Goal: Transaction & Acquisition: Download file/media

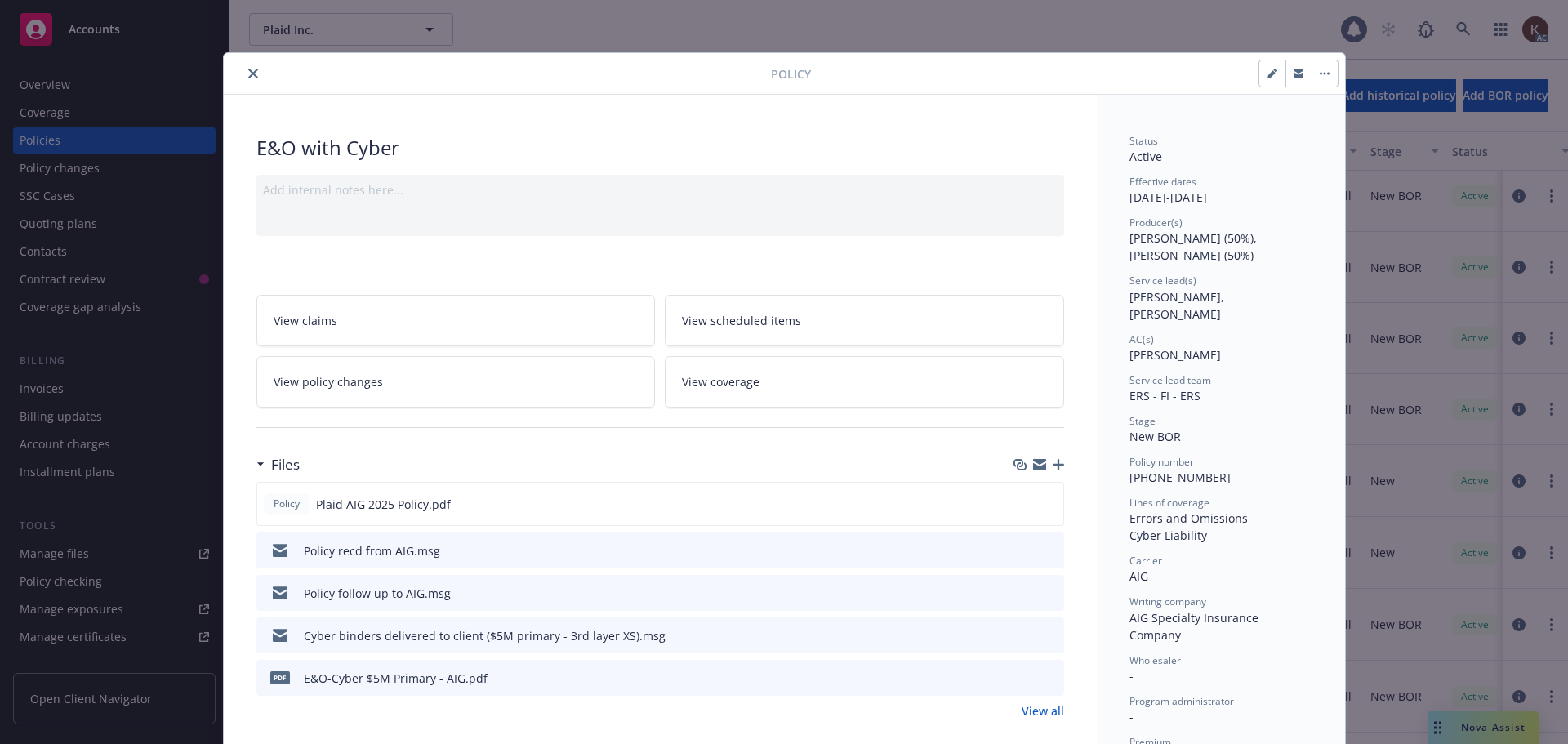
click at [244, 79] on button "close" at bounding box center [253, 73] width 19 height 19
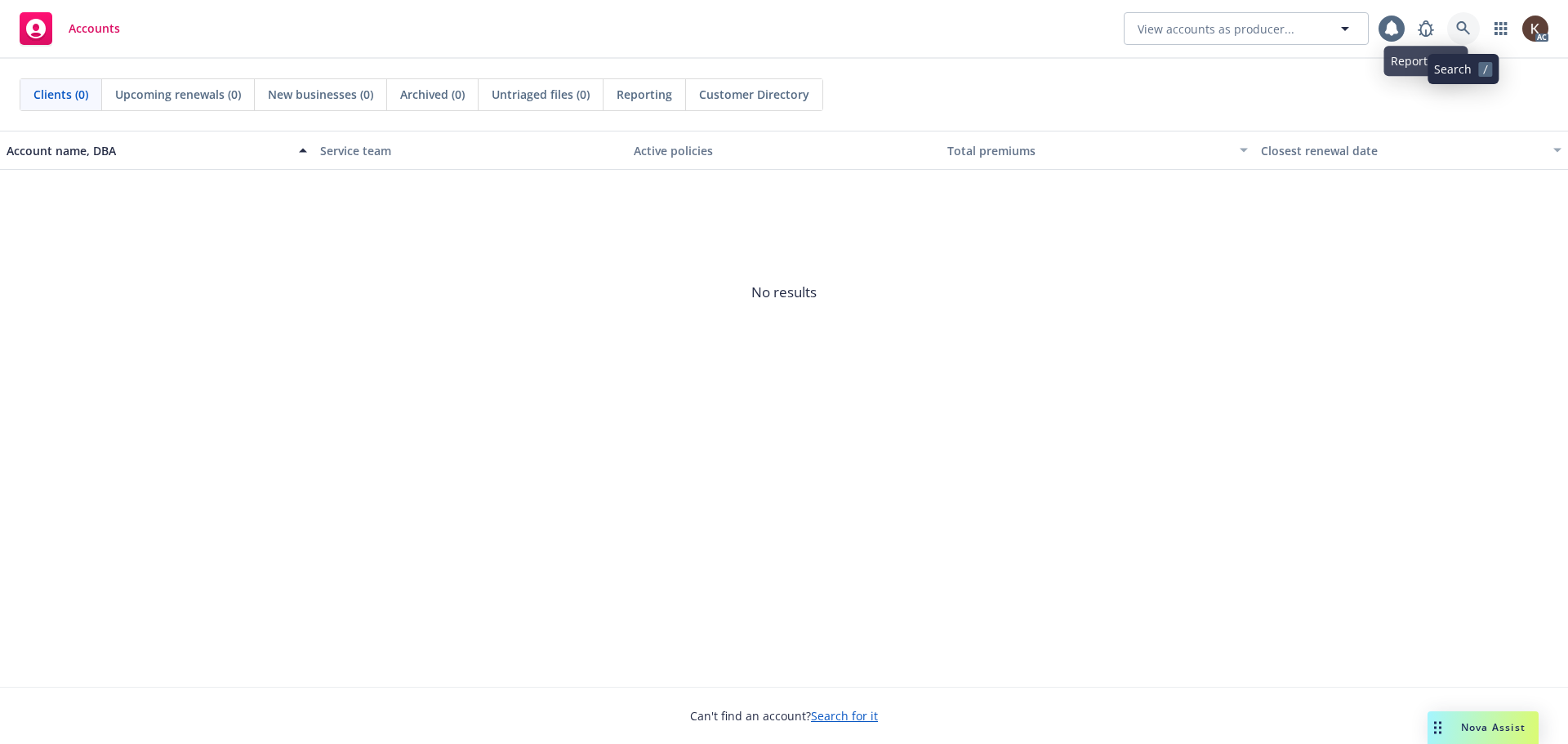
click at [1451, 31] on link at bounding box center [1463, 28] width 32 height 32
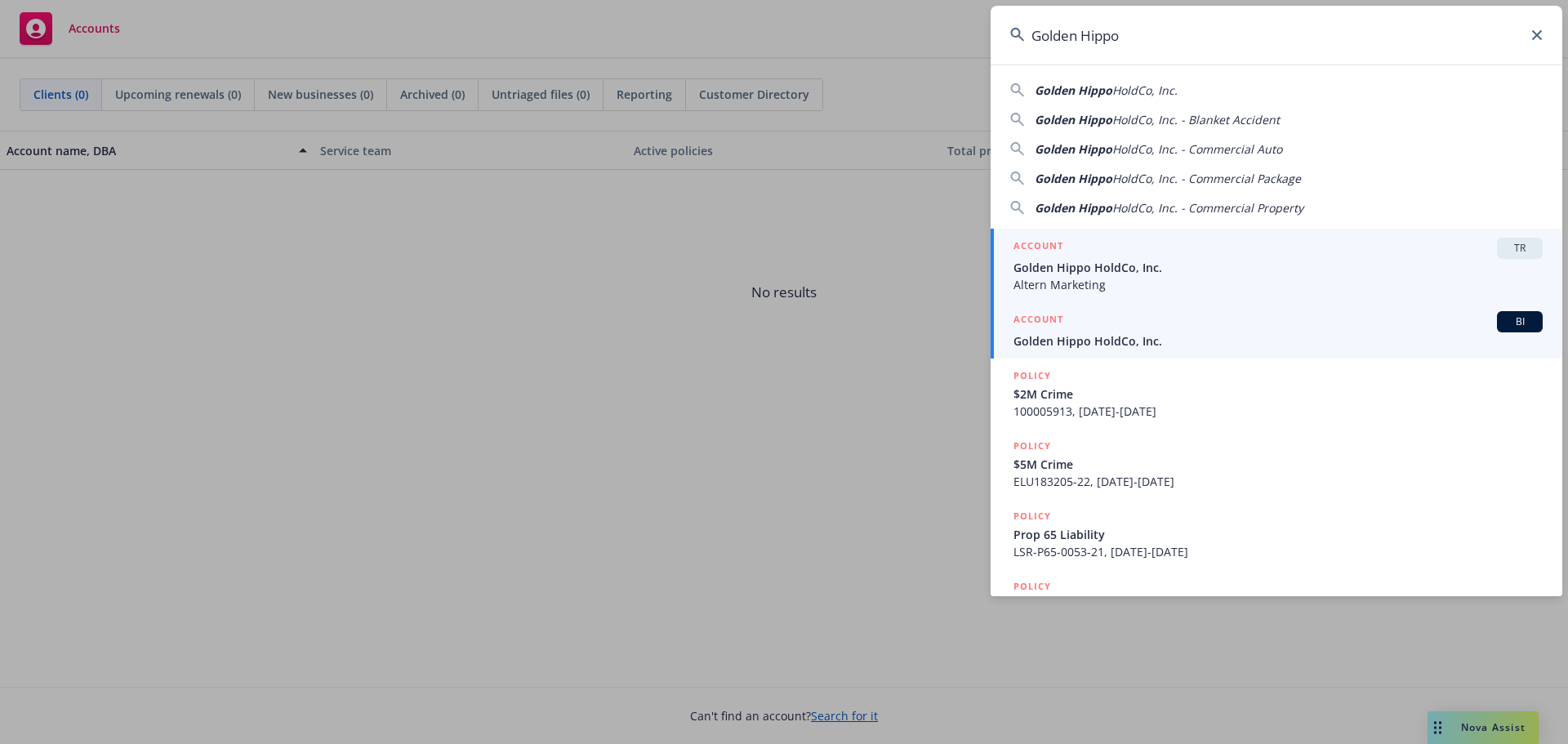
type input "Golden Hippo"
click at [1089, 341] on span "Golden Hippo HoldCo, Inc." at bounding box center [1278, 341] width 529 height 18
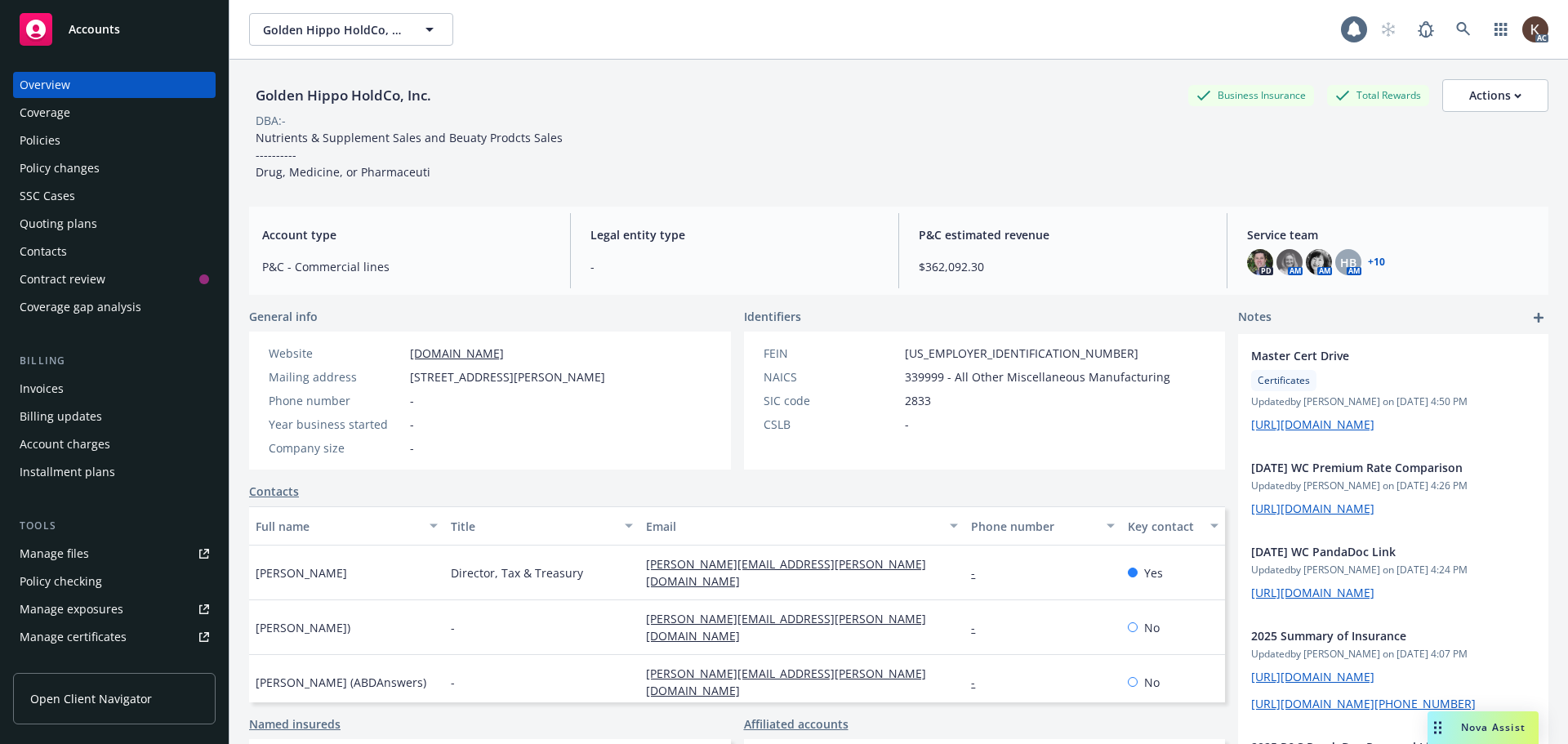
click at [38, 142] on div "Policies" at bounding box center [40, 141] width 41 height 26
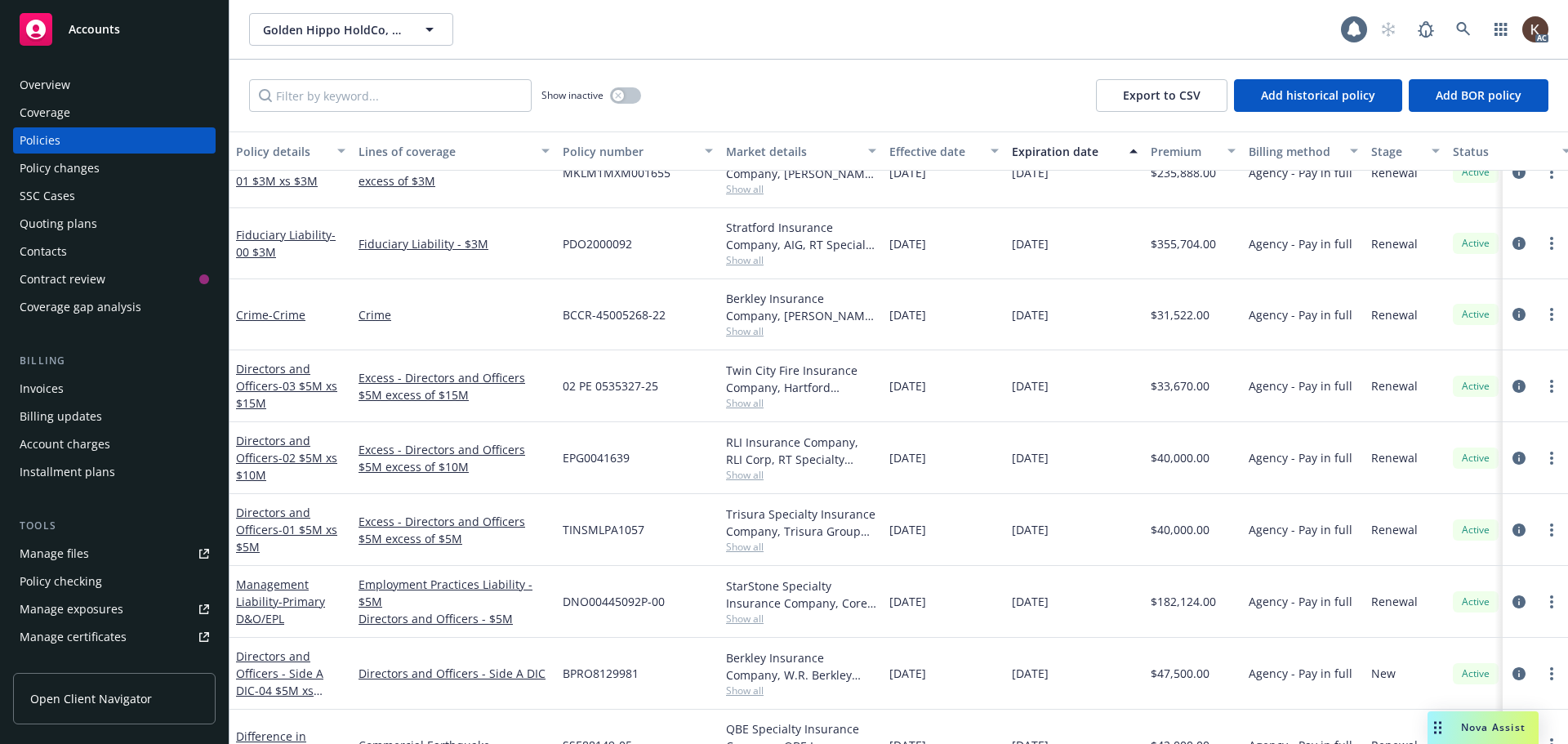
scroll to position [572, 0]
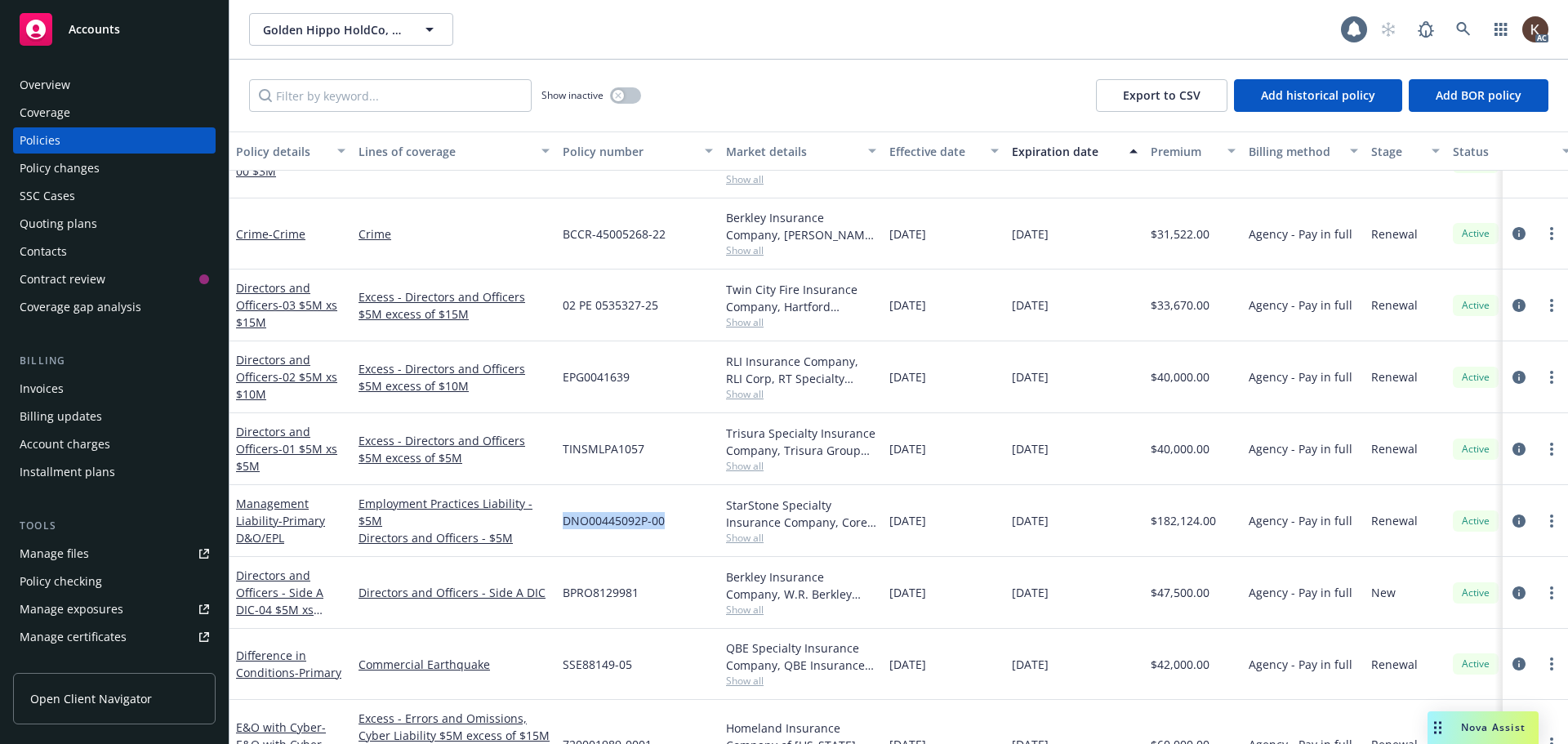
drag, startPoint x: 559, startPoint y: 523, endPoint x: 664, endPoint y: 519, distance: 105.1
click at [664, 519] on div "DNO00445092P-00" at bounding box center [637, 521] width 164 height 72
copy span "DNO00445092P-00"
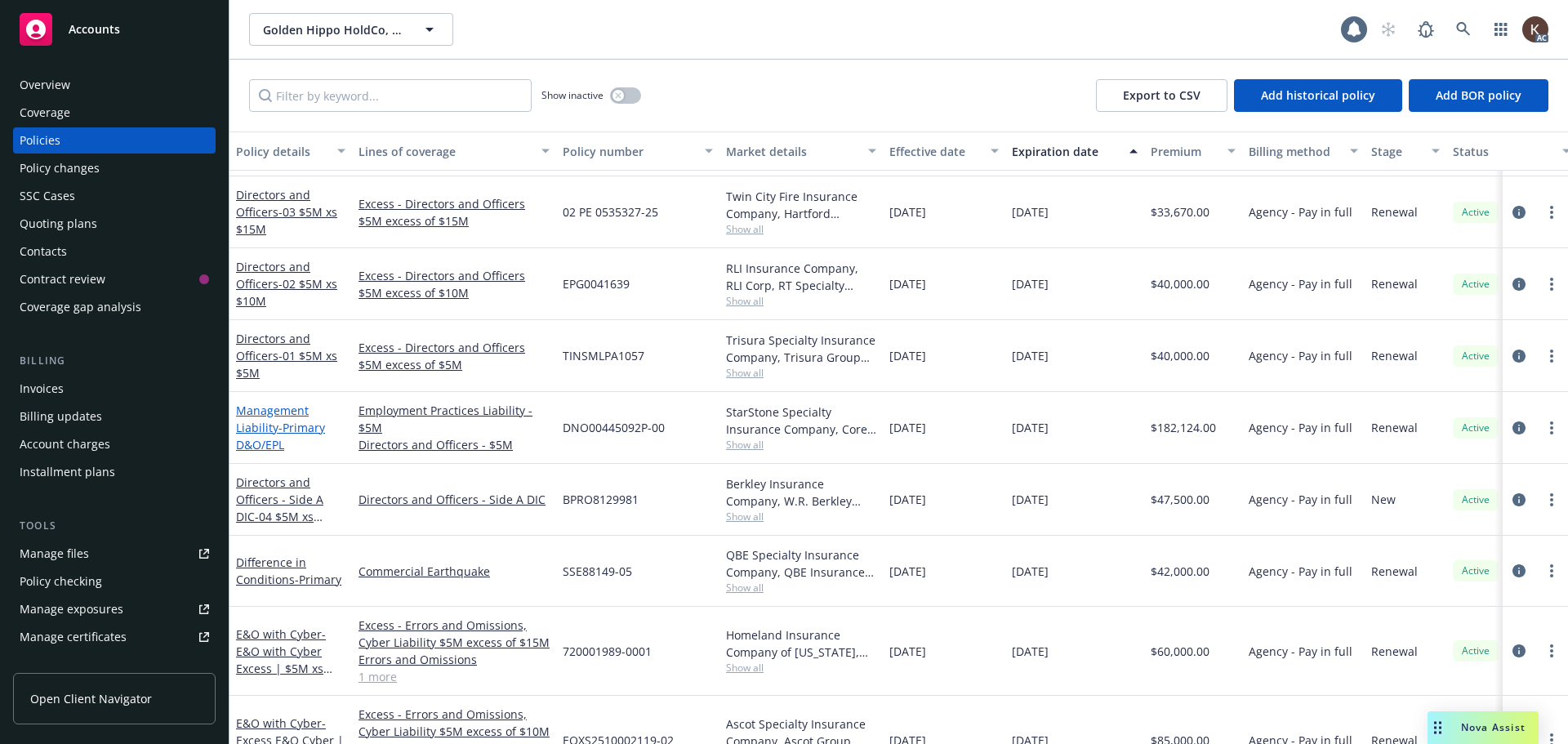
click at [273, 426] on link "Management Liability - Primary D&O/EPL" at bounding box center [280, 428] width 89 height 50
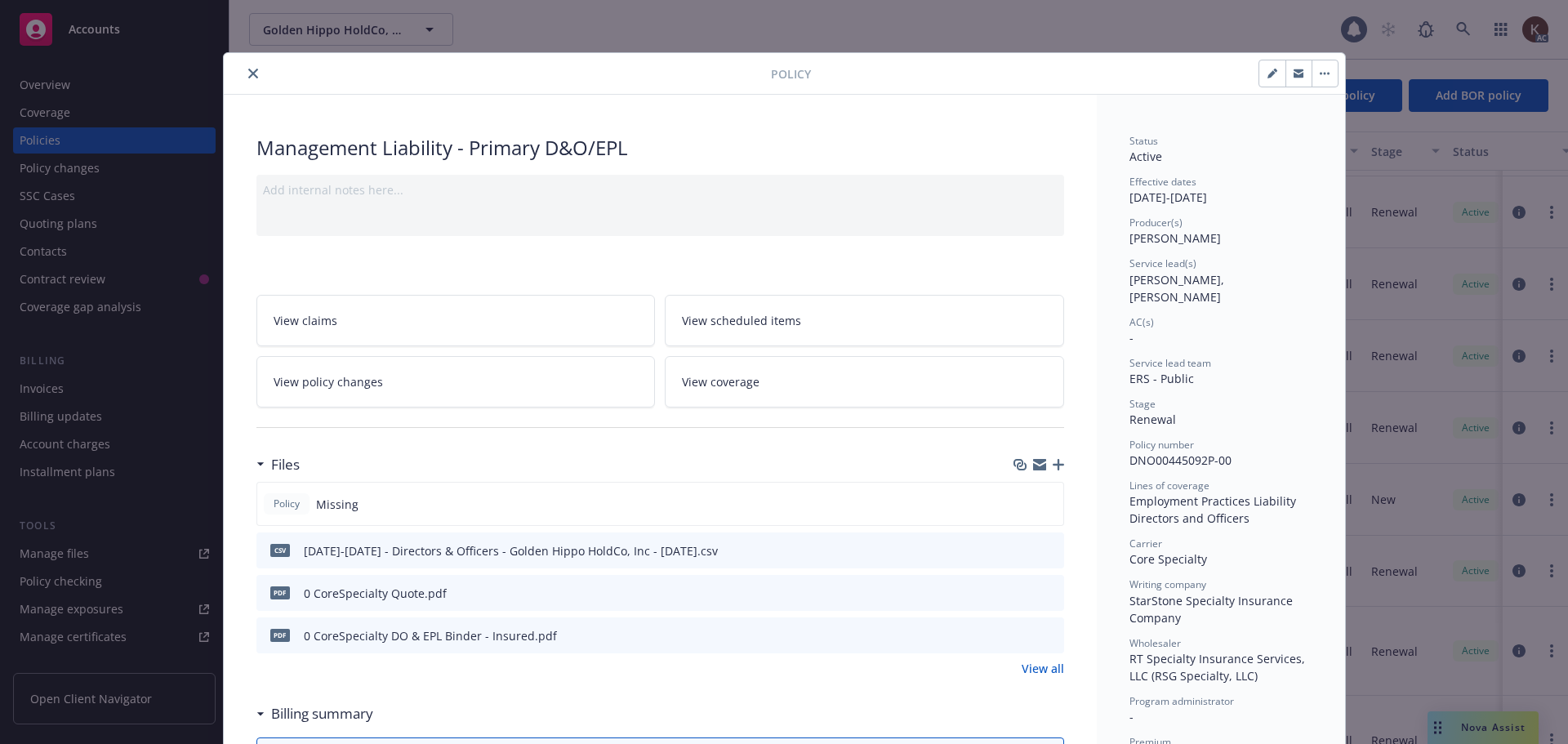
click at [249, 69] on icon "close" at bounding box center [253, 73] width 10 height 10
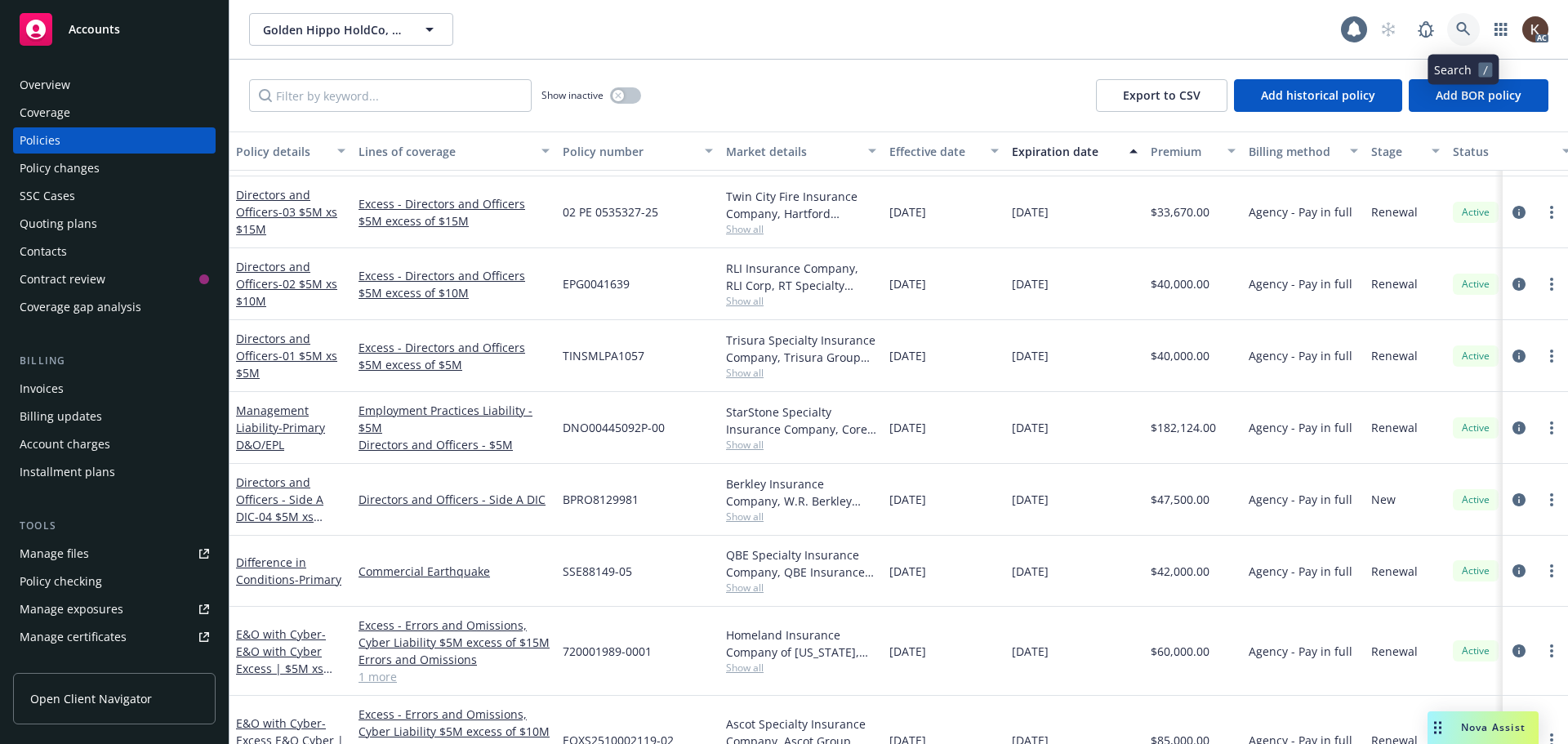
click at [1465, 30] on icon at bounding box center [1463, 29] width 14 height 14
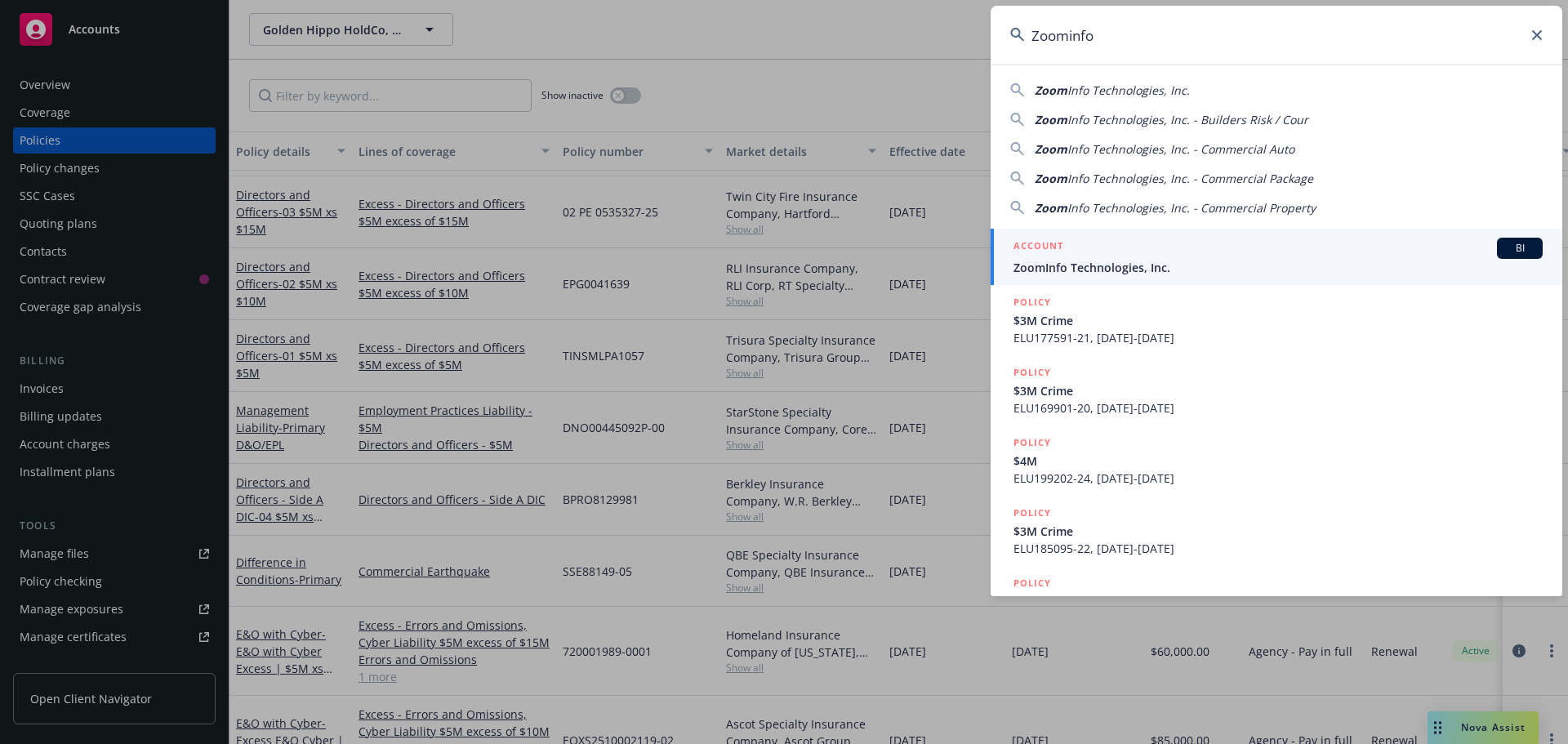
type input "Zoominfo"
click at [1112, 269] on span "ZoomInfo Technologies, Inc." at bounding box center [1278, 267] width 529 height 18
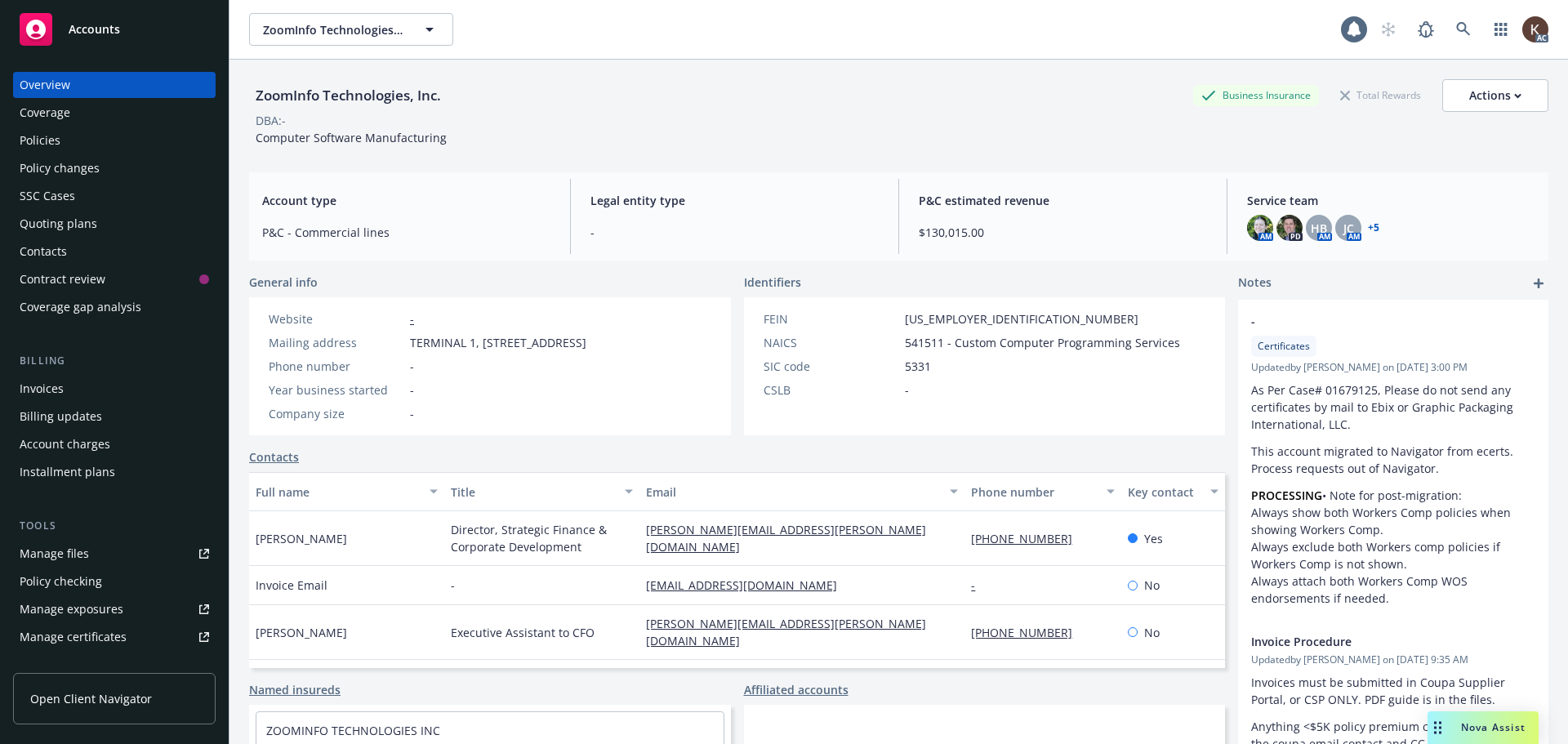
click at [89, 145] on div "Policies" at bounding box center [114, 141] width 190 height 26
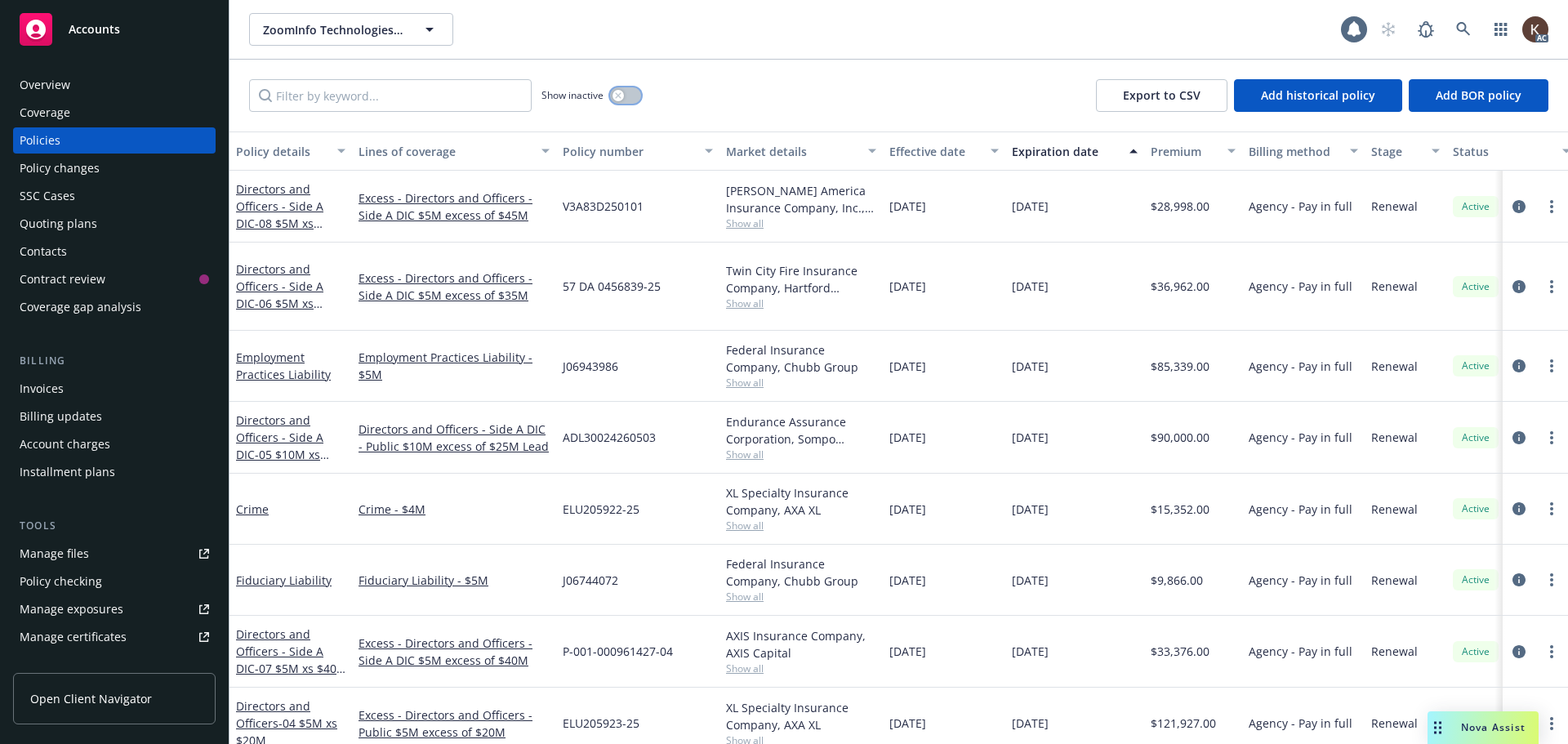
click at [617, 95] on icon "button" at bounding box center [618, 95] width 6 height 6
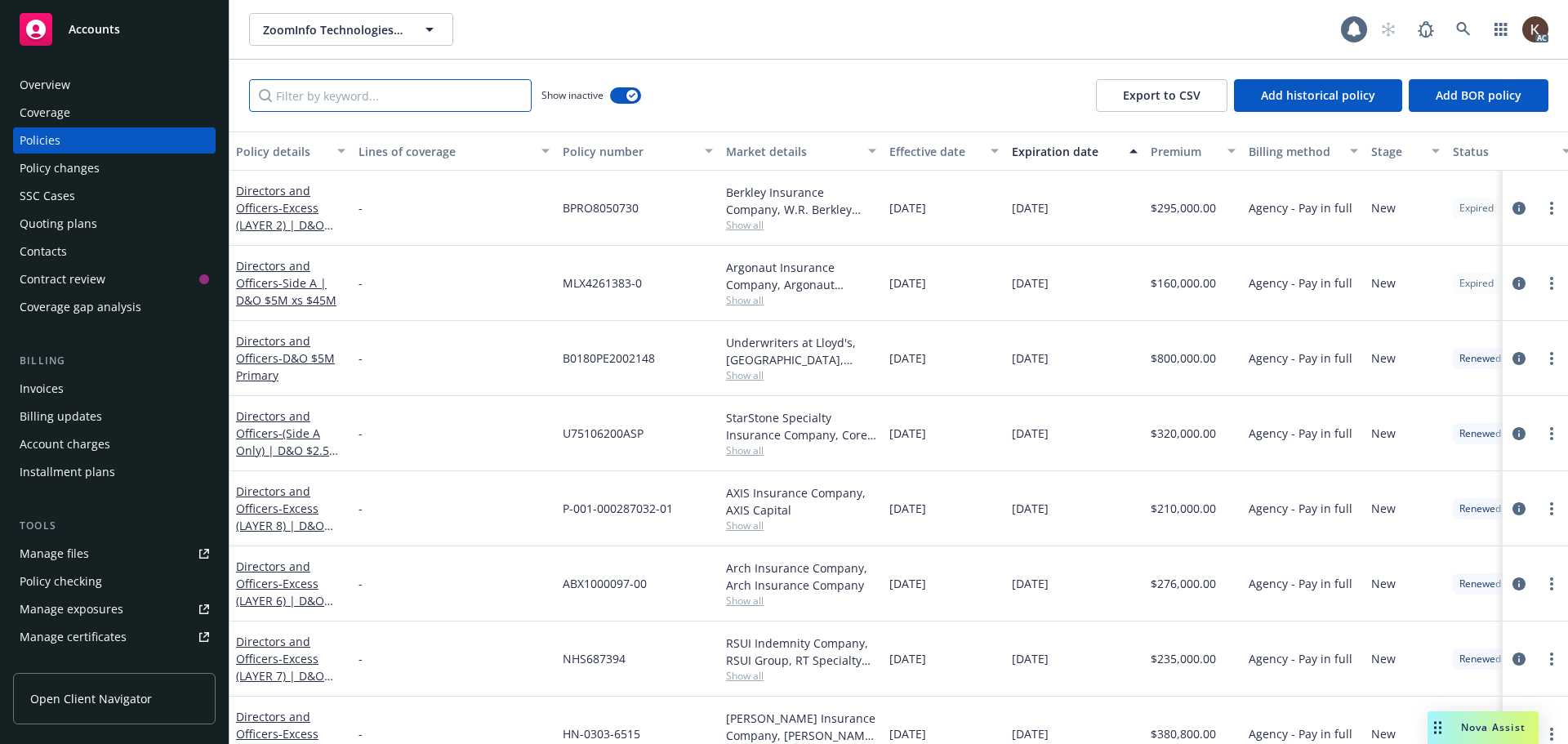
click at [360, 96] on input "Filter by keyword..." at bounding box center [389, 95] width 282 height 32
type input "Directors and Officers"
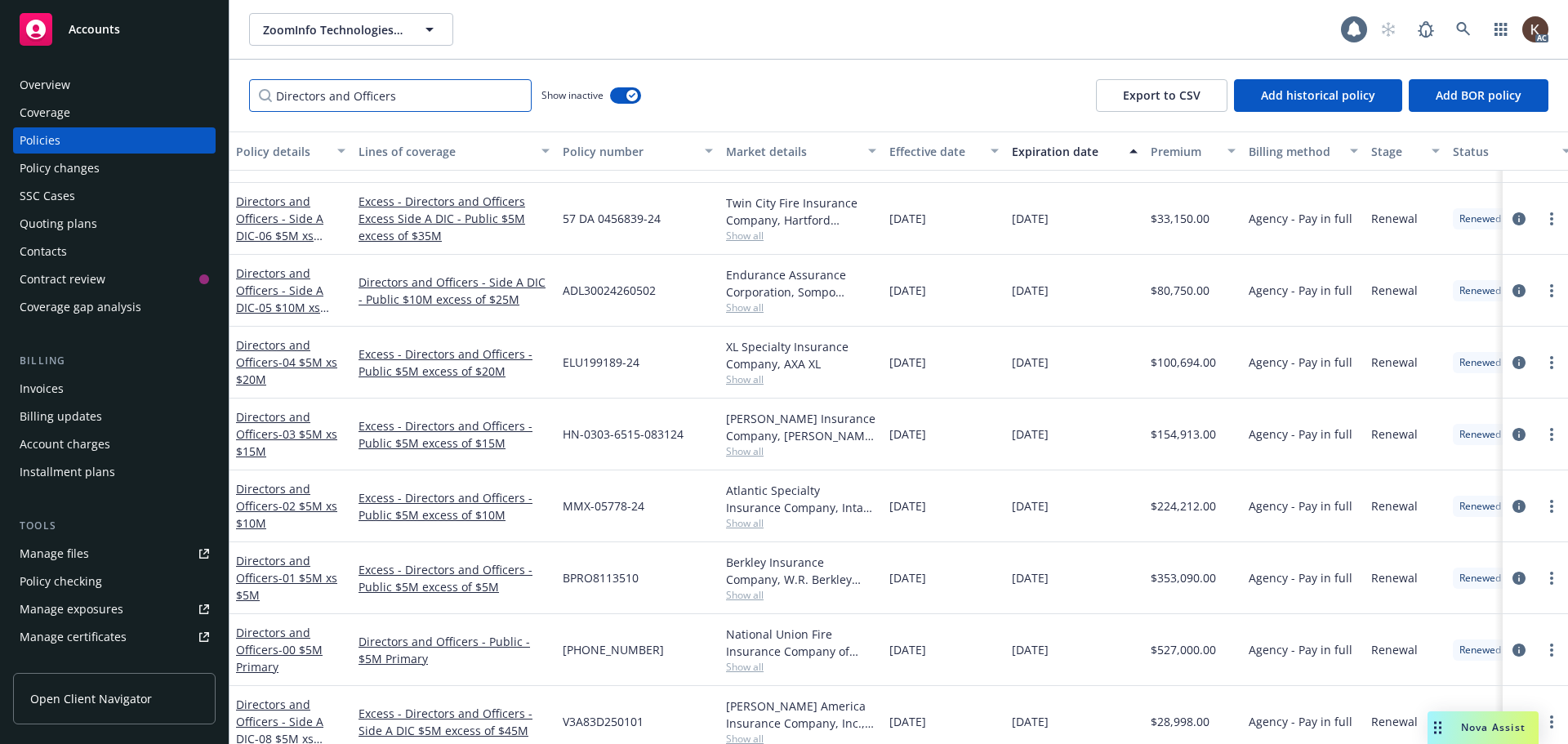
scroll to position [2886, 0]
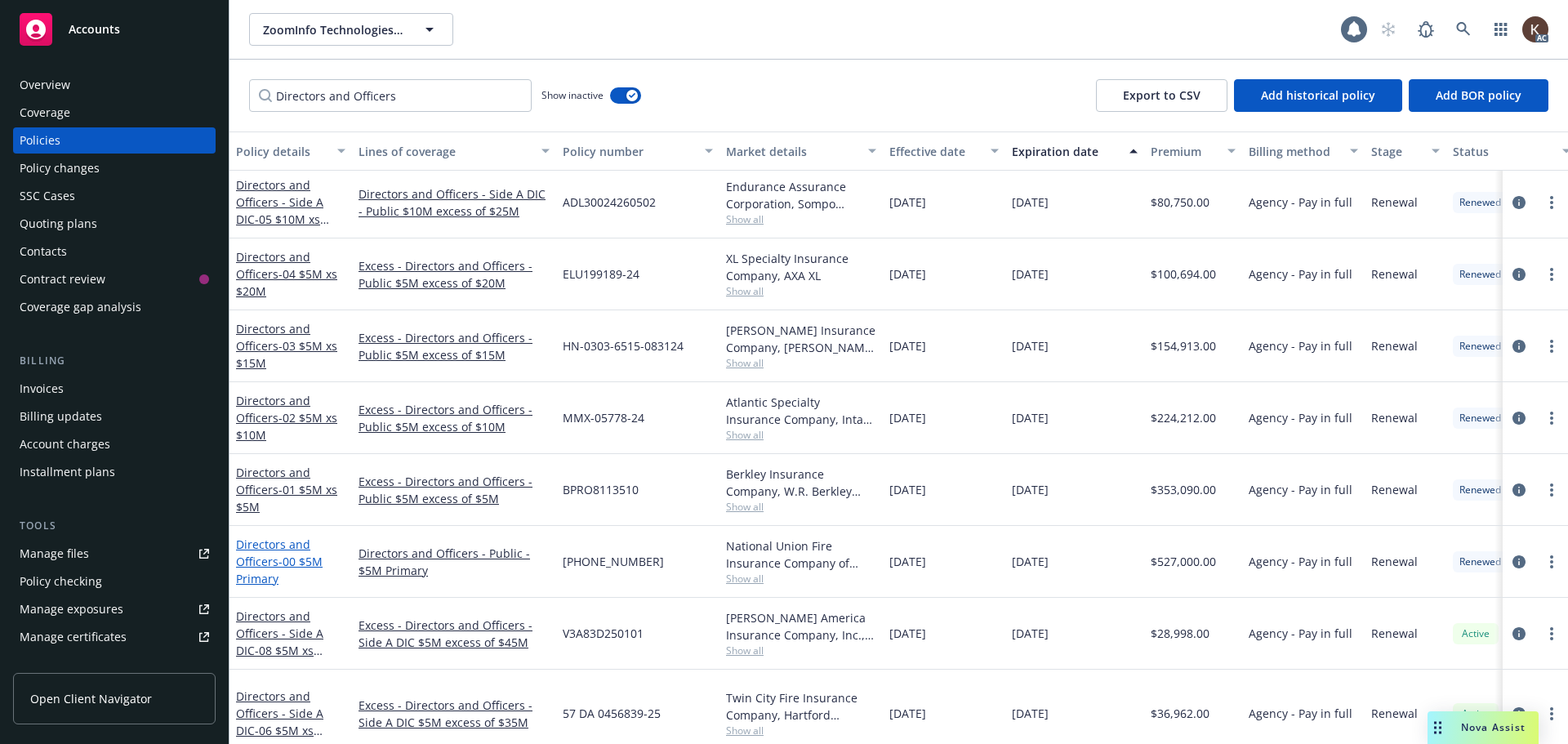
click at [278, 559] on span "- 00 $5M Primary" at bounding box center [279, 570] width 87 height 32
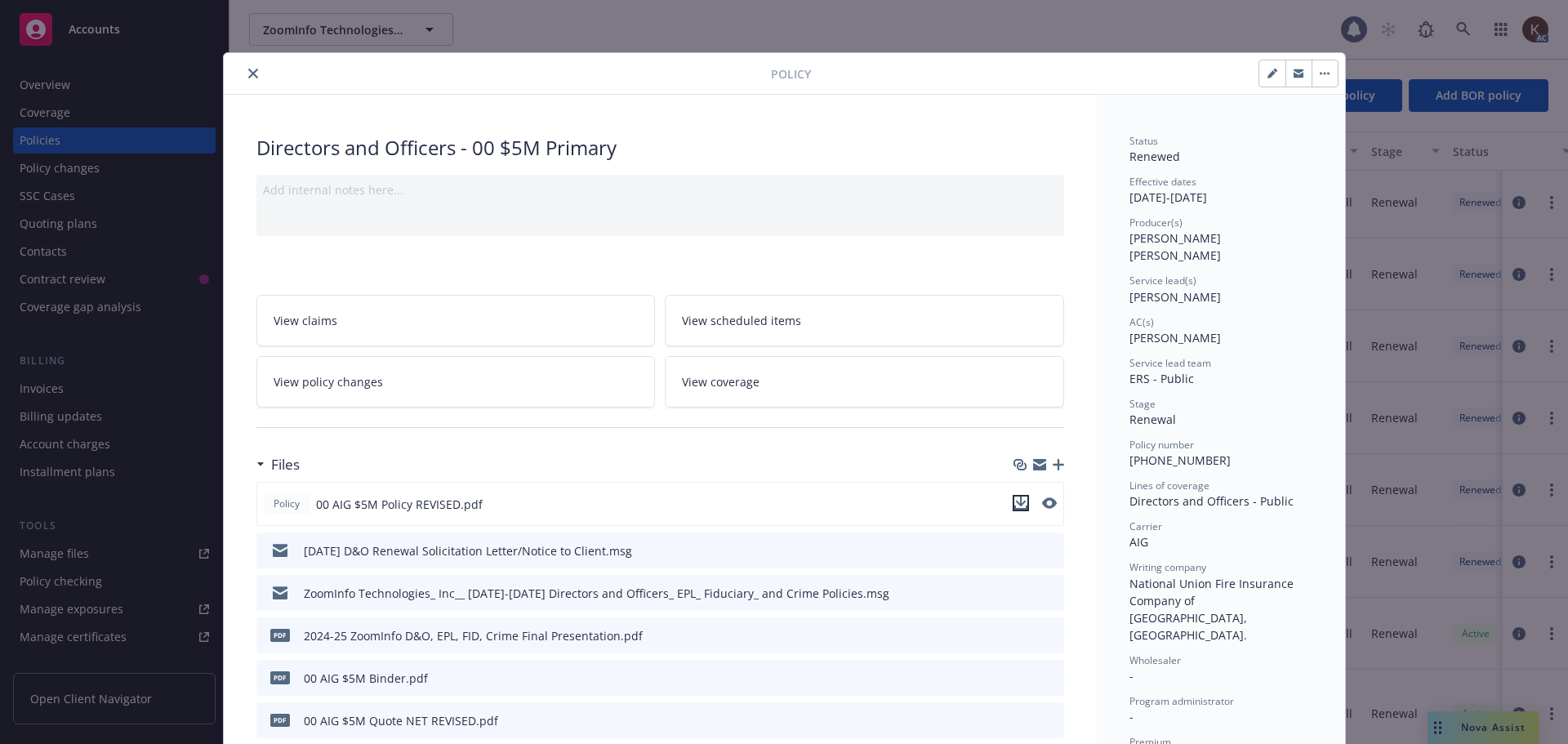
click at [1015, 502] on icon "download file" at bounding box center [1019, 502] width 10 height 10
click at [244, 81] on button "close" at bounding box center [253, 73] width 19 height 19
